Goal: Task Accomplishment & Management: Complete application form

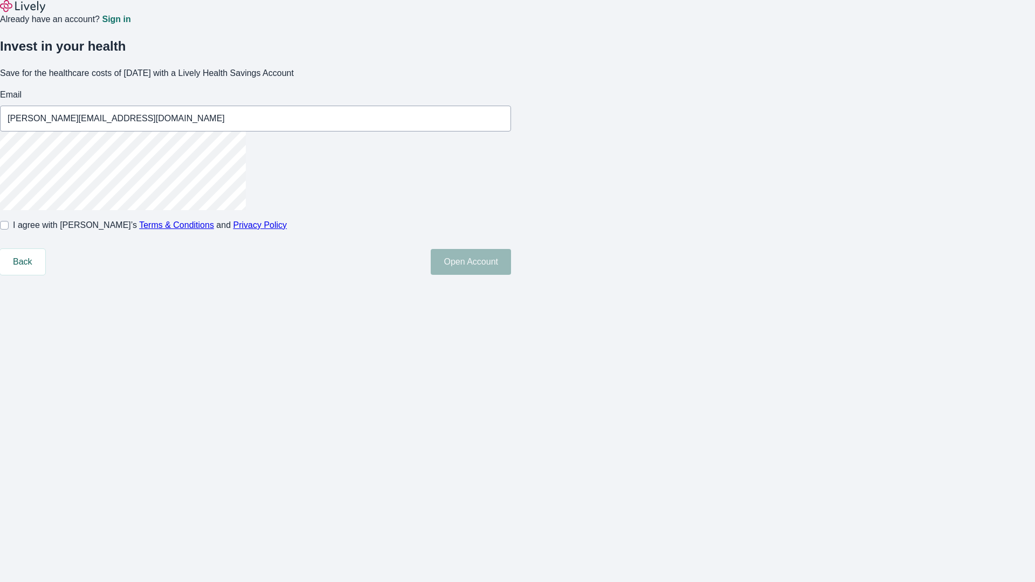
click at [9, 230] on input "I agree with Lively’s Terms & Conditions and Privacy Policy" at bounding box center [4, 225] width 9 height 9
checkbox input "true"
click at [511, 275] on button "Open Account" at bounding box center [471, 262] width 80 height 26
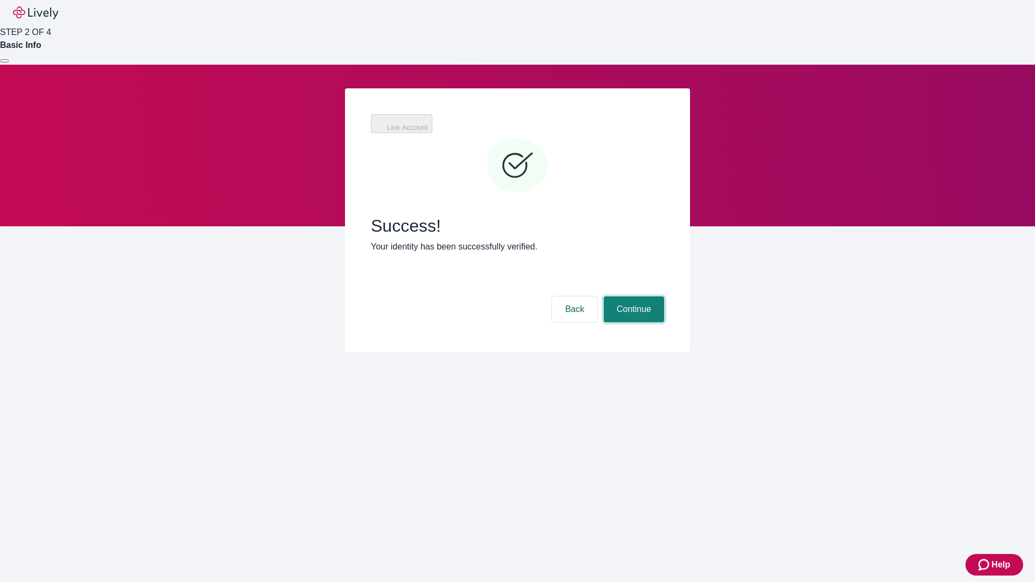
click at [632, 296] on button "Continue" at bounding box center [634, 309] width 60 height 26
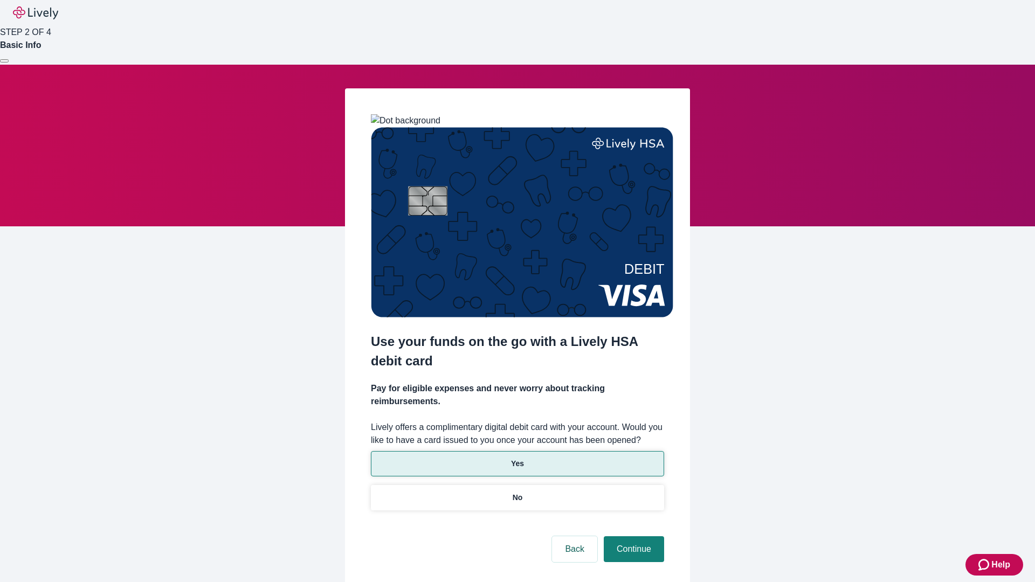
click at [517, 458] on p "Yes" at bounding box center [517, 463] width 13 height 11
click at [632, 536] on button "Continue" at bounding box center [634, 549] width 60 height 26
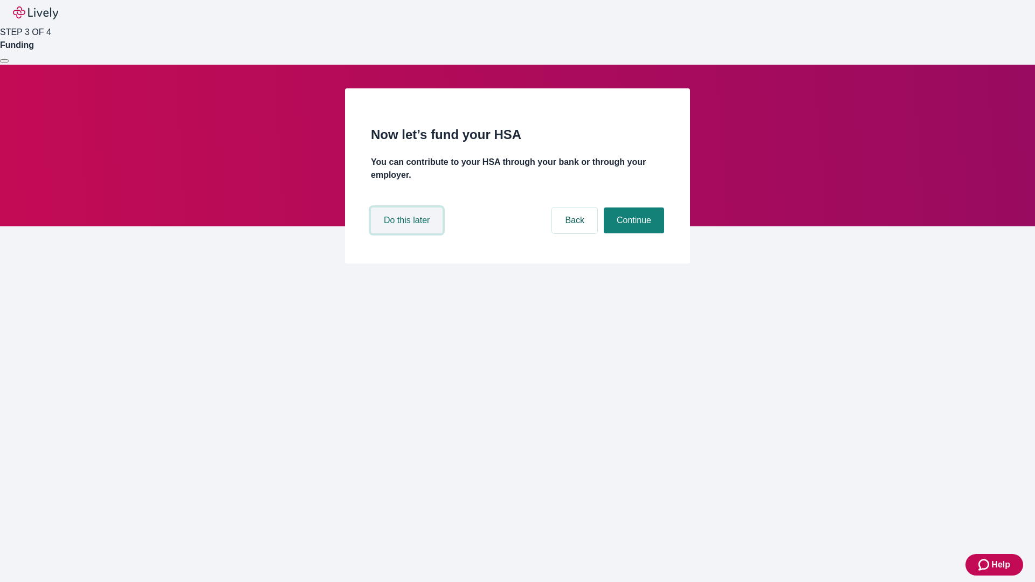
click at [408, 233] on button "Do this later" at bounding box center [407, 220] width 72 height 26
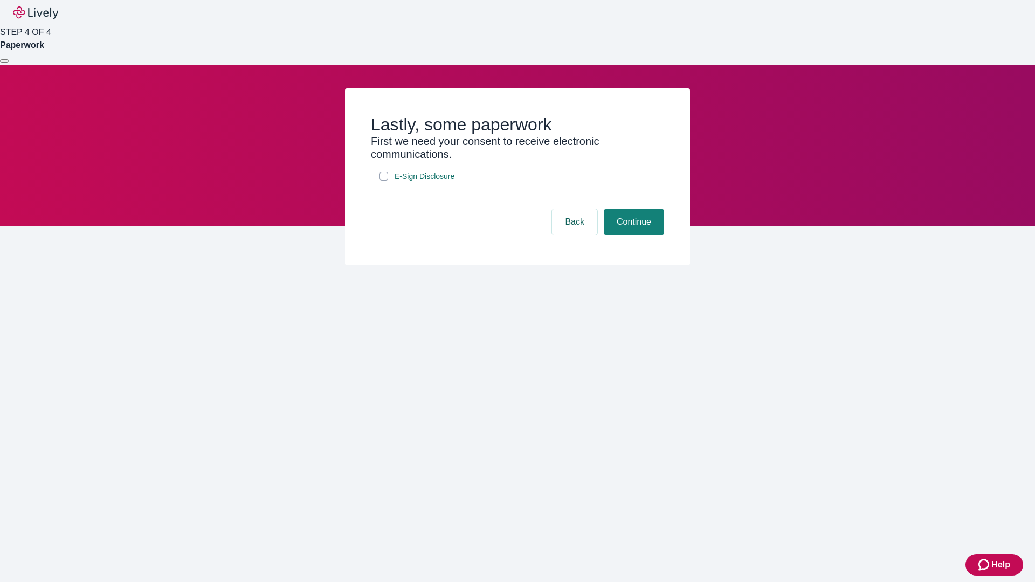
click at [384, 181] on input "E-Sign Disclosure" at bounding box center [383, 176] width 9 height 9
checkbox input "true"
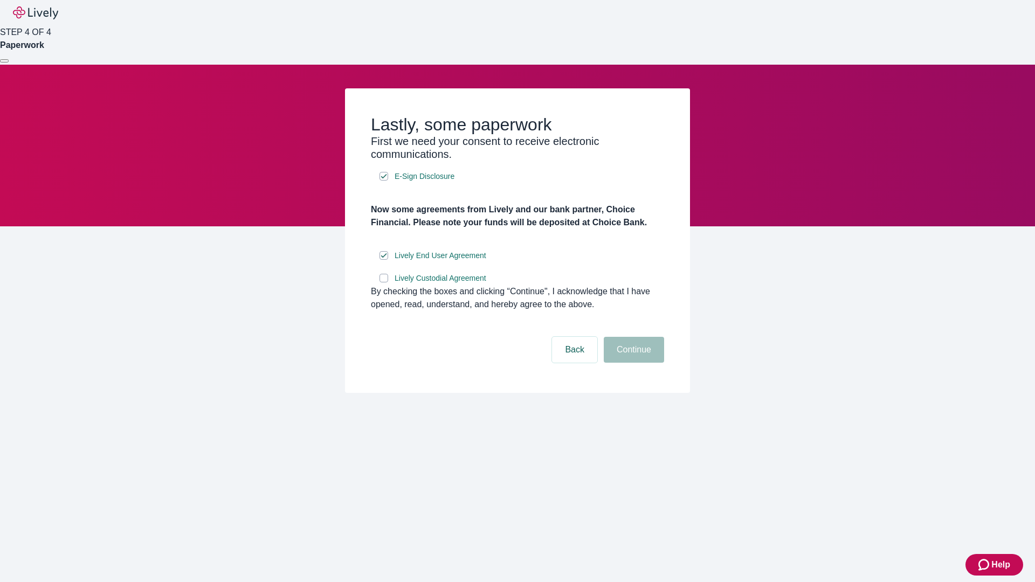
click at [384, 282] on input "Lively Custodial Agreement" at bounding box center [383, 278] width 9 height 9
checkbox input "true"
click at [632, 363] on button "Continue" at bounding box center [634, 350] width 60 height 26
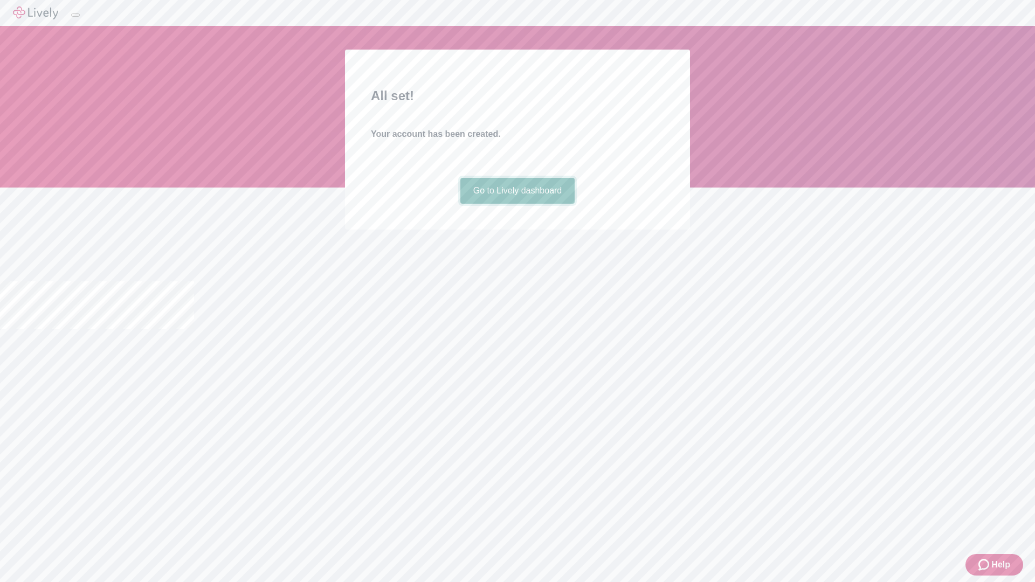
click at [517, 204] on link "Go to Lively dashboard" at bounding box center [517, 191] width 115 height 26
